Goal: Communication & Community: Answer question/provide support

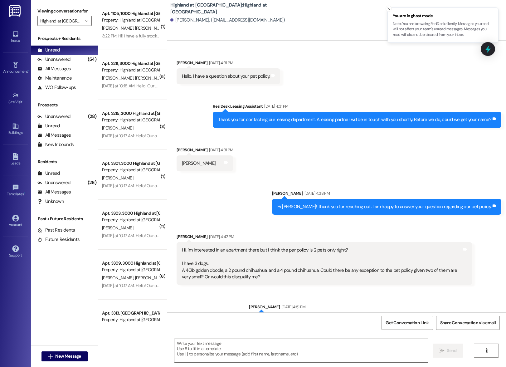
scroll to position [5032, 0]
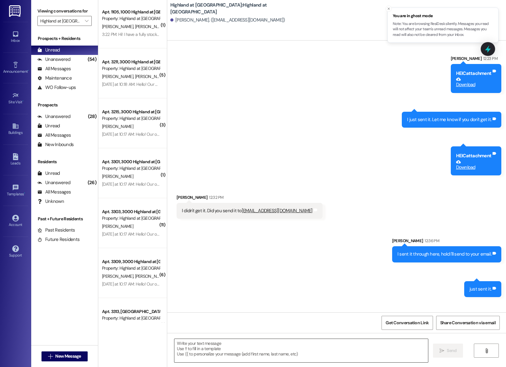
click at [244, 355] on textarea at bounding box center [301, 350] width 254 height 23
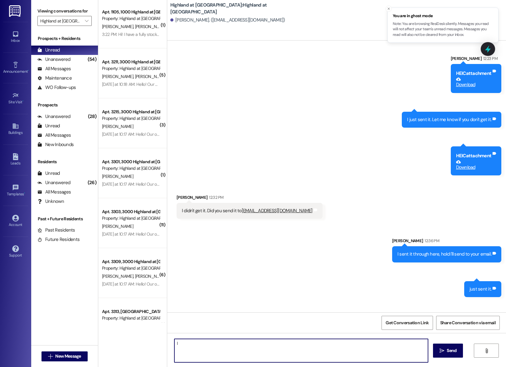
type textarea "I"
click at [191, 344] on textarea "I will verify that information with her and I'll reach back out to you [DATE]." at bounding box center [301, 350] width 254 height 23
type textarea "I will verify the price her and I'll reach back out to you [DATE]."
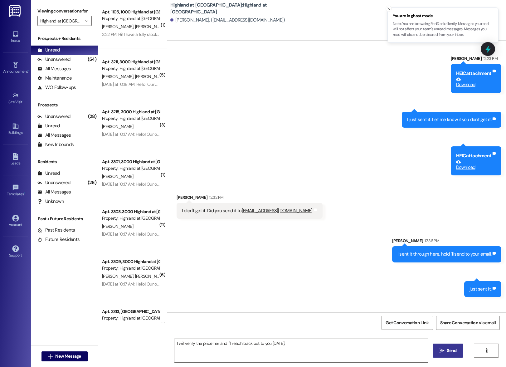
click at [450, 352] on span "Send" at bounding box center [452, 350] width 10 height 7
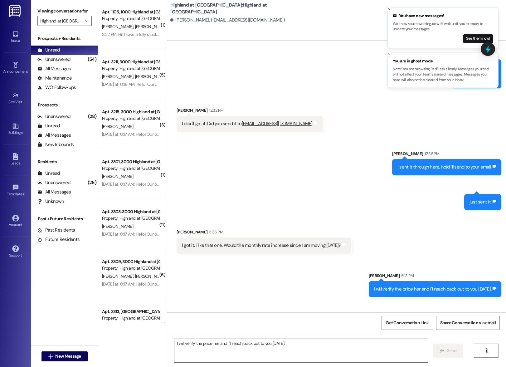
scroll to position [5119, 0]
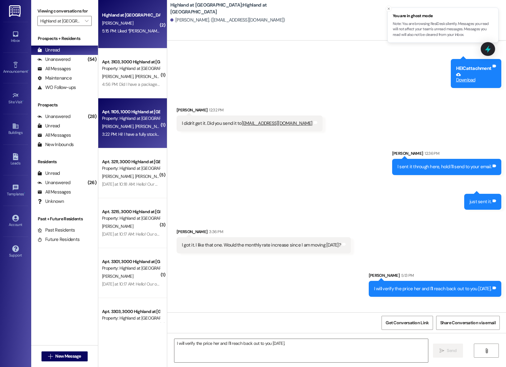
click at [136, 130] on div "[PERSON_NAME] [PERSON_NAME]" at bounding box center [130, 127] width 59 height 8
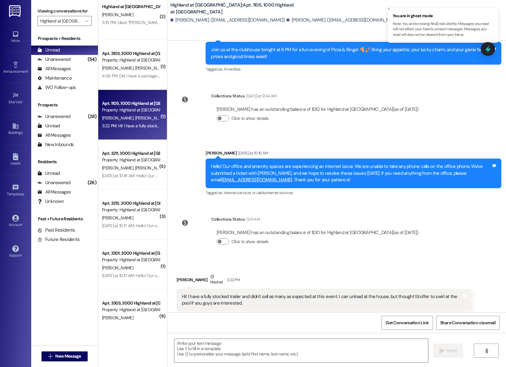
scroll to position [12, 0]
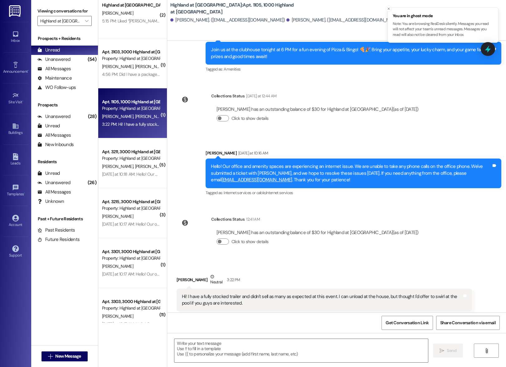
click at [129, 75] on div "( 2 ) Highland at [GEOGRAPHIC_DATA] [PERSON_NAME] 5:15 PM: Liked “[PERSON_NAME]…" at bounding box center [132, 161] width 69 height 323
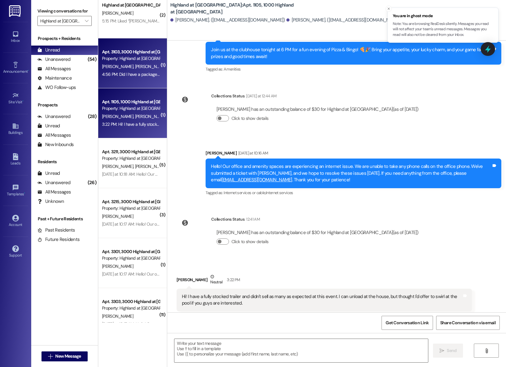
click at [135, 66] on span "[PERSON_NAME]" at bounding box center [150, 67] width 31 height 6
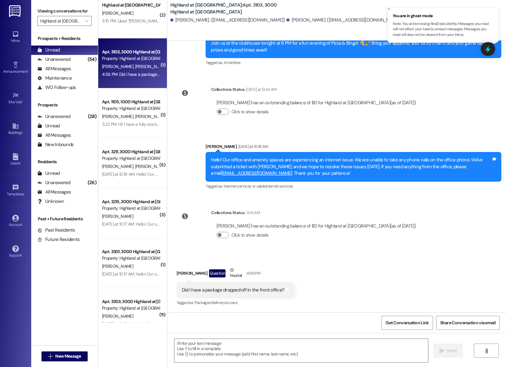
scroll to position [4248, 0]
click at [268, 344] on textarea at bounding box center [301, 350] width 254 height 23
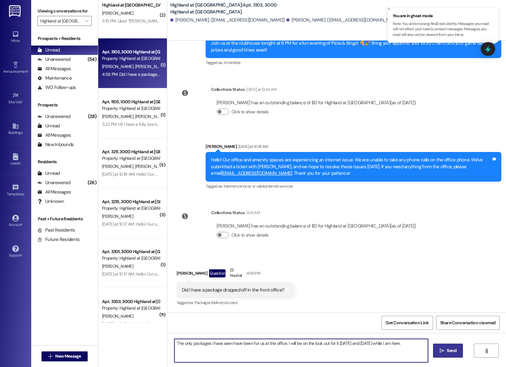
type textarea "The only packages I have seen have been for us at the office. I will be on the …"
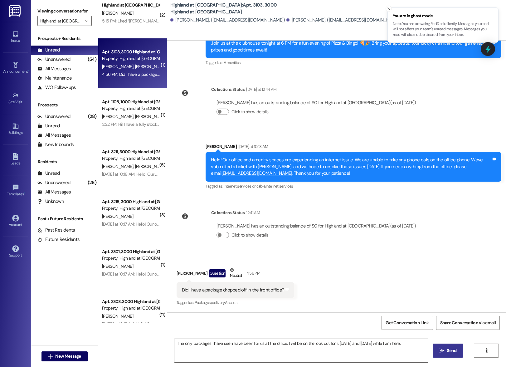
click at [456, 354] on button " Send" at bounding box center [448, 350] width 30 height 14
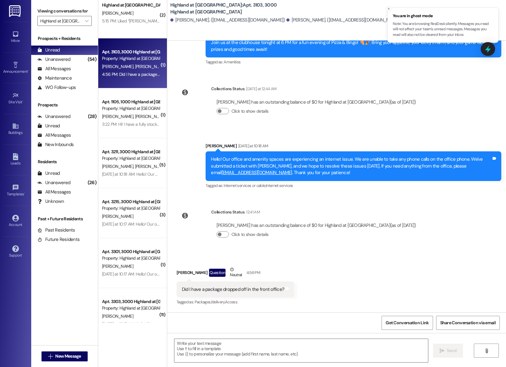
scroll to position [4248, 0]
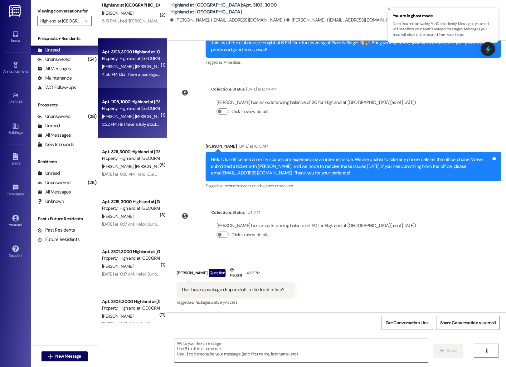
click at [116, 122] on div "3:22 PM: Hi! I have a fully stocked trailer and didn't sell as many as expected…" at bounding box center [265, 124] width 326 height 6
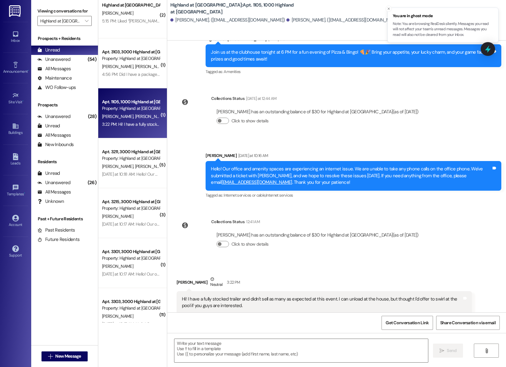
scroll to position [2297, 0]
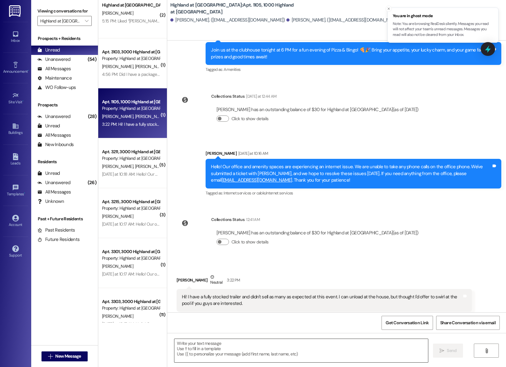
click at [265, 350] on textarea at bounding box center [301, 350] width 254 height 23
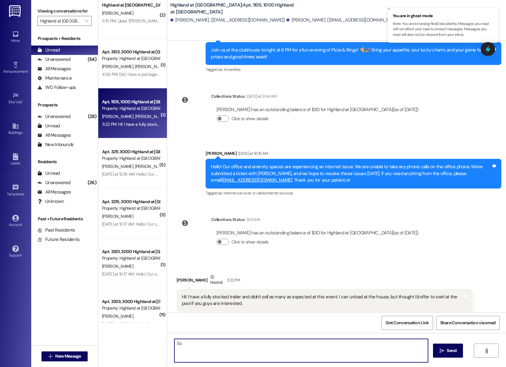
type textarea "S"
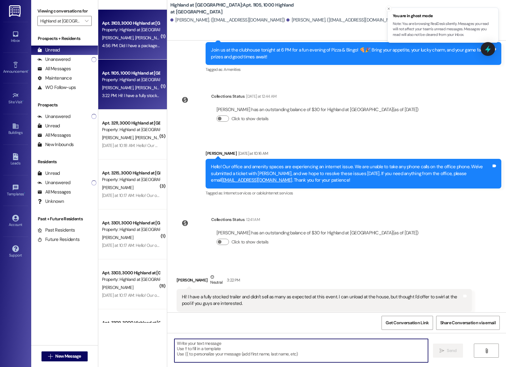
scroll to position [54, 0]
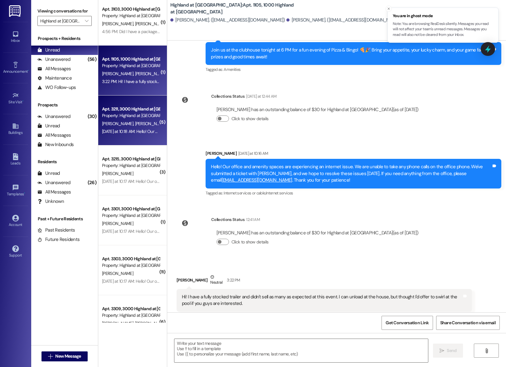
click at [127, 128] on div "[DATE] at 10:18 AM: Hello! Our office and amenity spaces are experiencing an in…" at bounding box center [130, 132] width 59 height 8
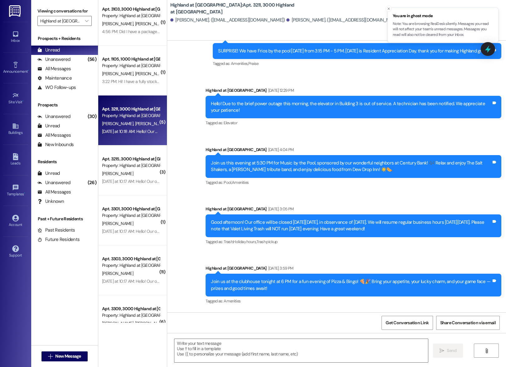
scroll to position [5308, 0]
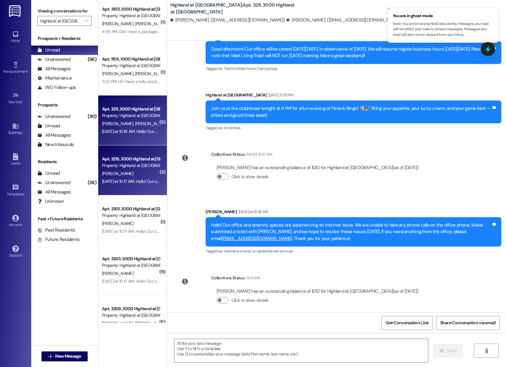
click at [136, 179] on div "[DATE] at 10:17 AM: Hello! Our office and amenity spaces are experiencing an in…" at bounding box center [425, 181] width 647 height 6
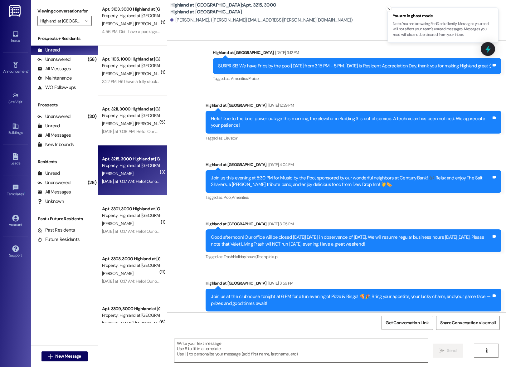
scroll to position [3129, 0]
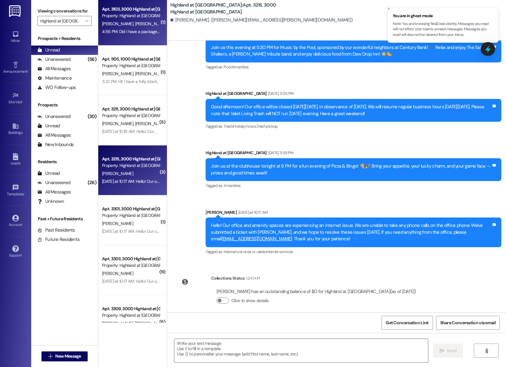
click at [137, 24] on div "[PERSON_NAME] [PERSON_NAME]" at bounding box center [130, 24] width 59 height 8
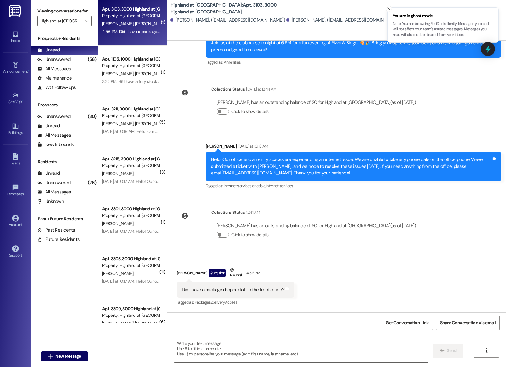
scroll to position [0, 0]
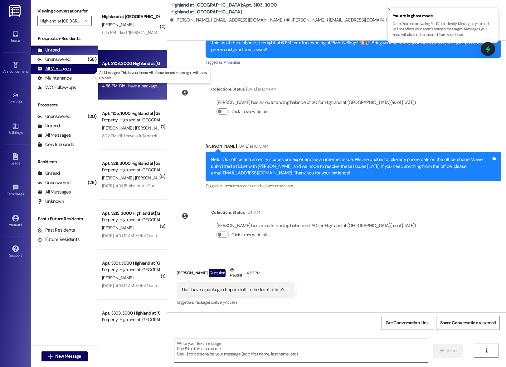
click at [51, 72] on div "All Messages" at bounding box center [53, 69] width 33 height 7
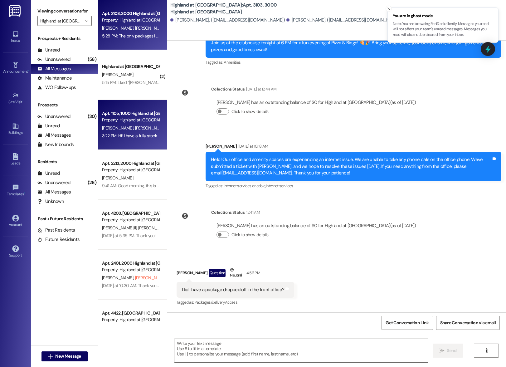
click at [135, 117] on div "Property: Highland at [GEOGRAPHIC_DATA]" at bounding box center [131, 120] width 58 height 7
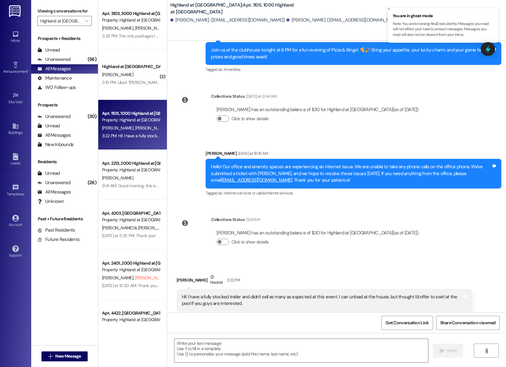
scroll to position [2297, 0]
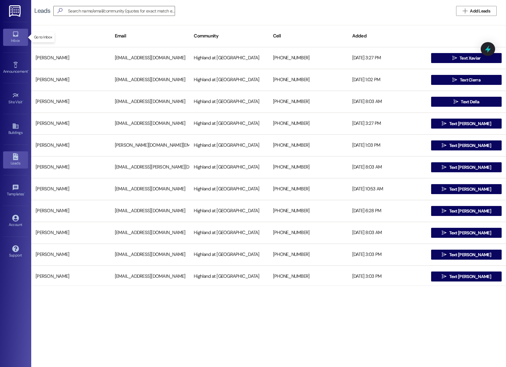
click at [13, 40] on div "Inbox" at bounding box center [15, 40] width 31 height 6
